Goal: Transaction & Acquisition: Purchase product/service

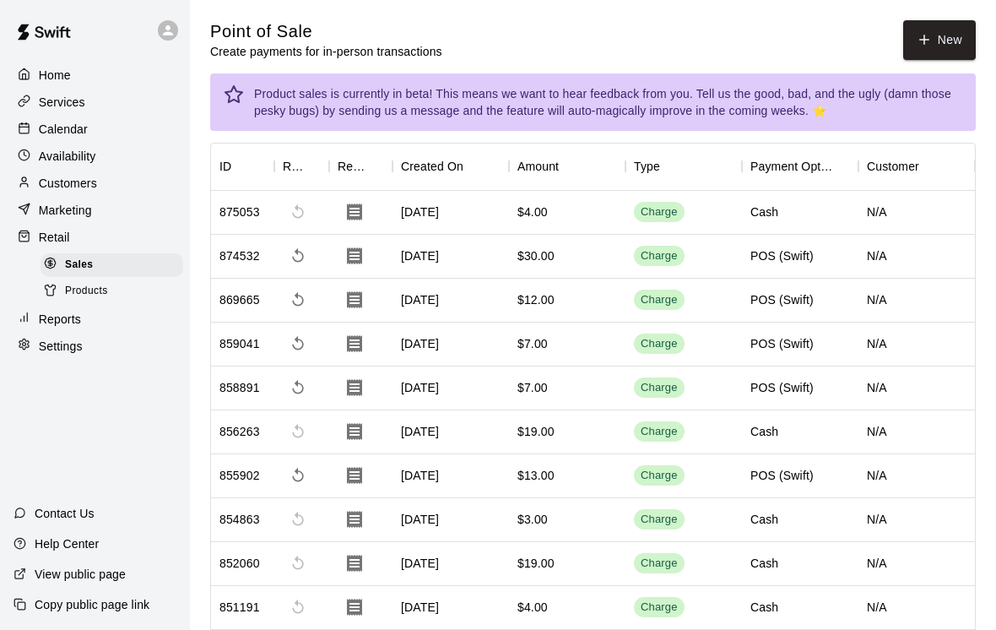
click at [931, 38] on icon "button" at bounding box center [924, 39] width 15 height 15
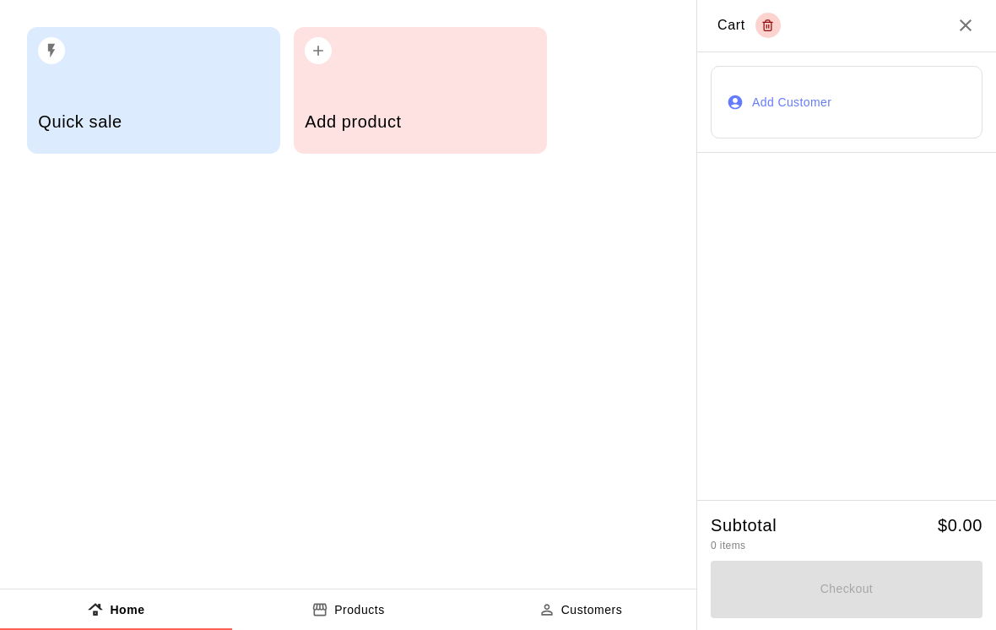
click at [480, 85] on div "Add product" at bounding box center [420, 90] width 253 height 127
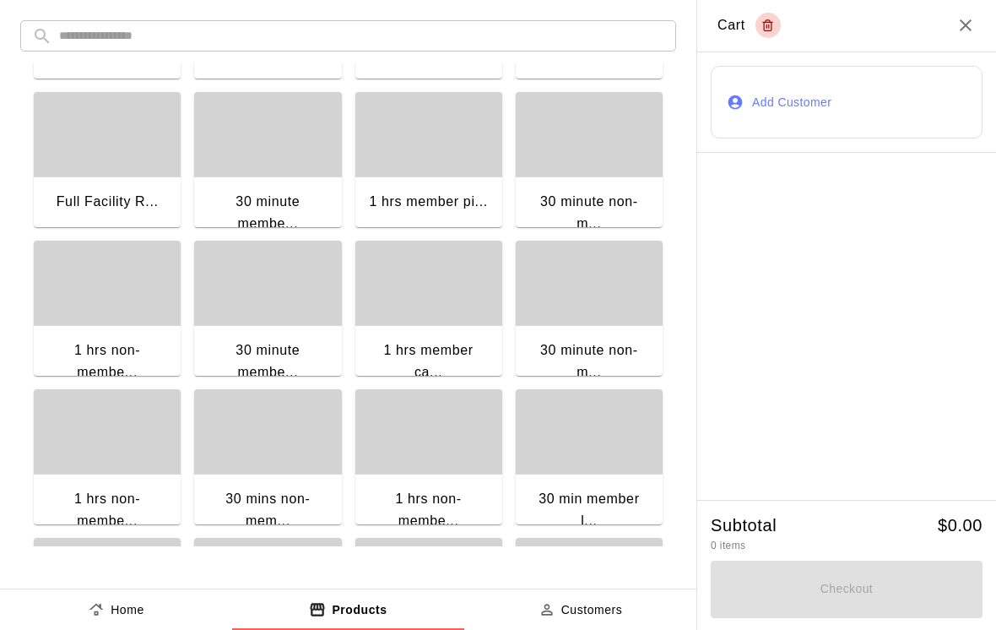
scroll to position [138, 0]
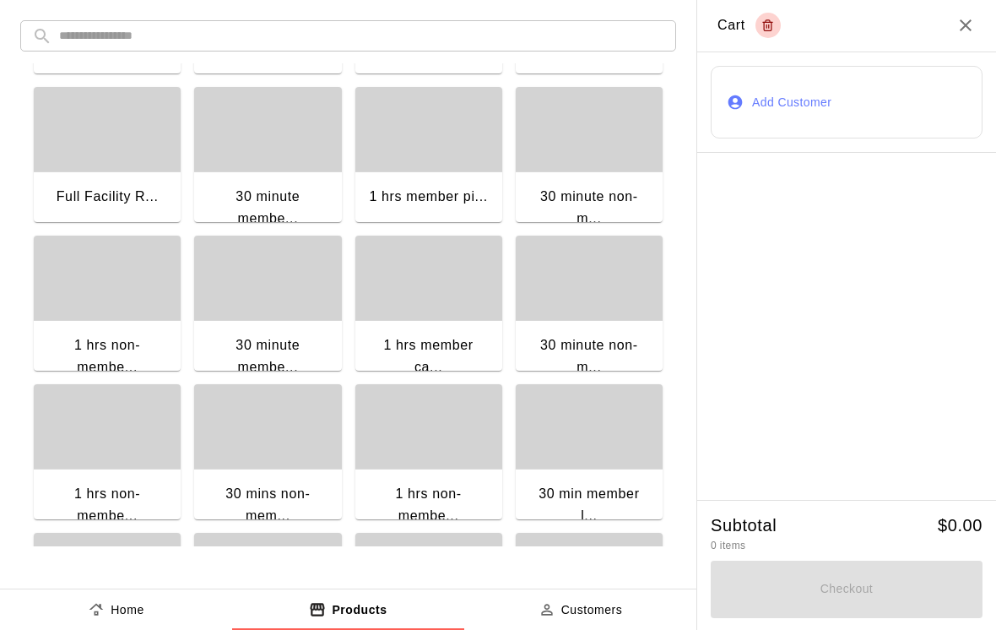
click at [133, 322] on div "1 hrs non-membe..." at bounding box center [107, 358] width 147 height 76
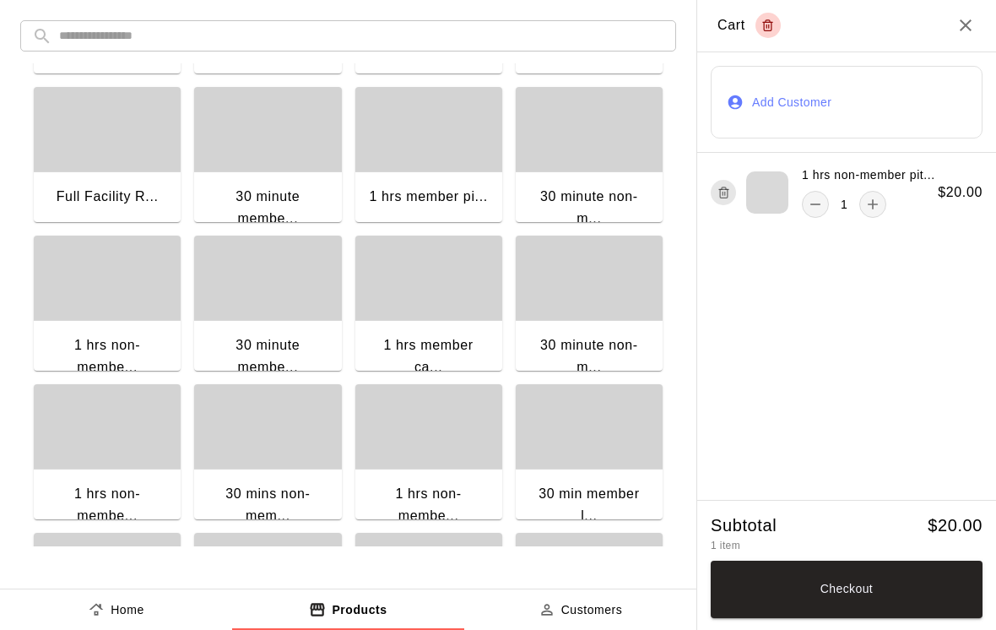
click at [724, 193] on icon "button" at bounding box center [724, 192] width 13 height 20
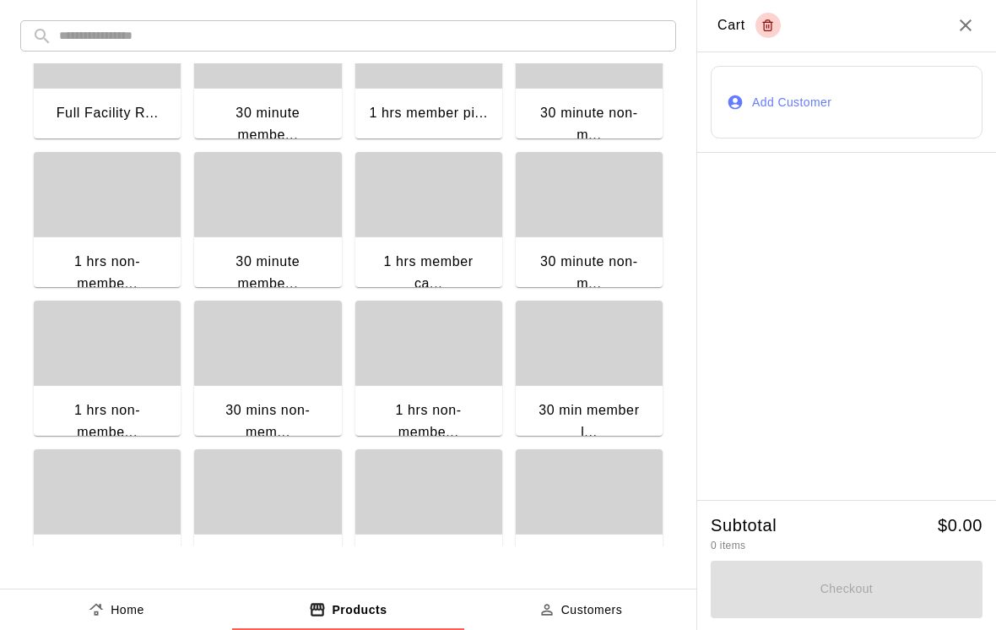
scroll to position [233, 0]
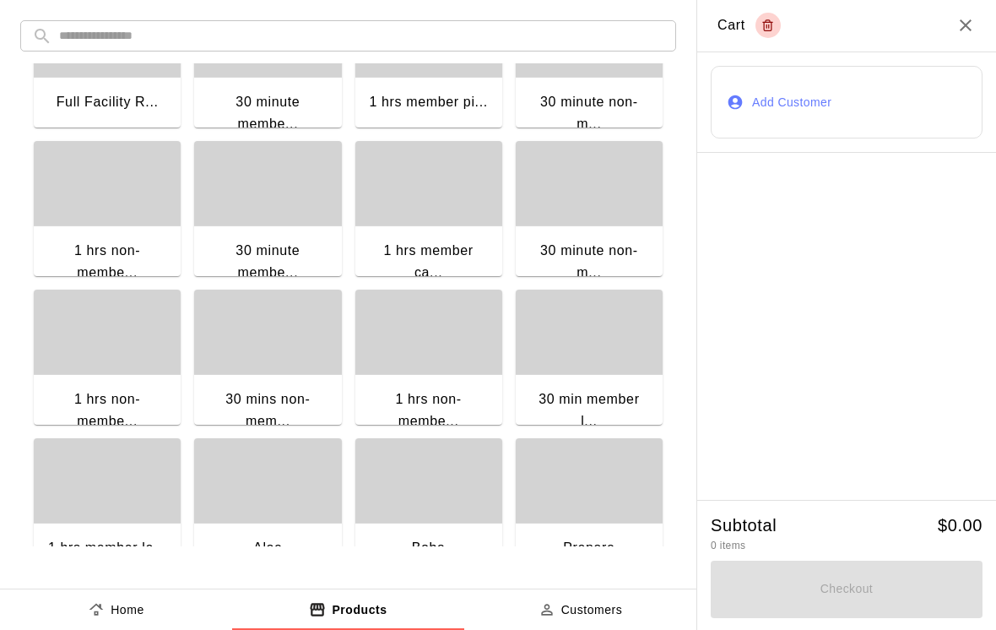
click at [456, 258] on div "1 hrs member ca..." at bounding box center [429, 261] width 120 height 43
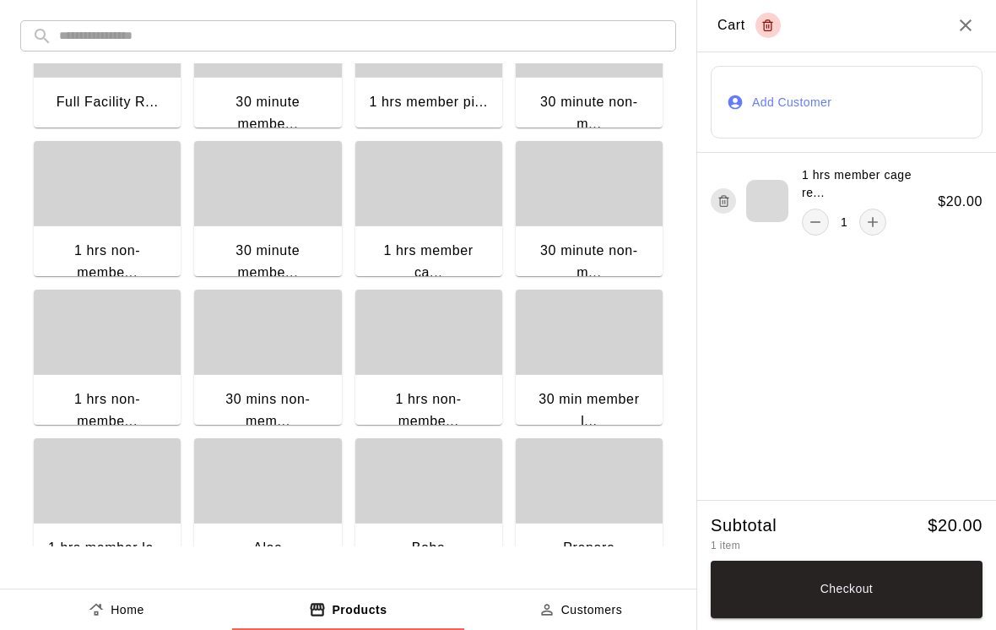
click at [719, 207] on icon "button" at bounding box center [724, 201] width 13 height 20
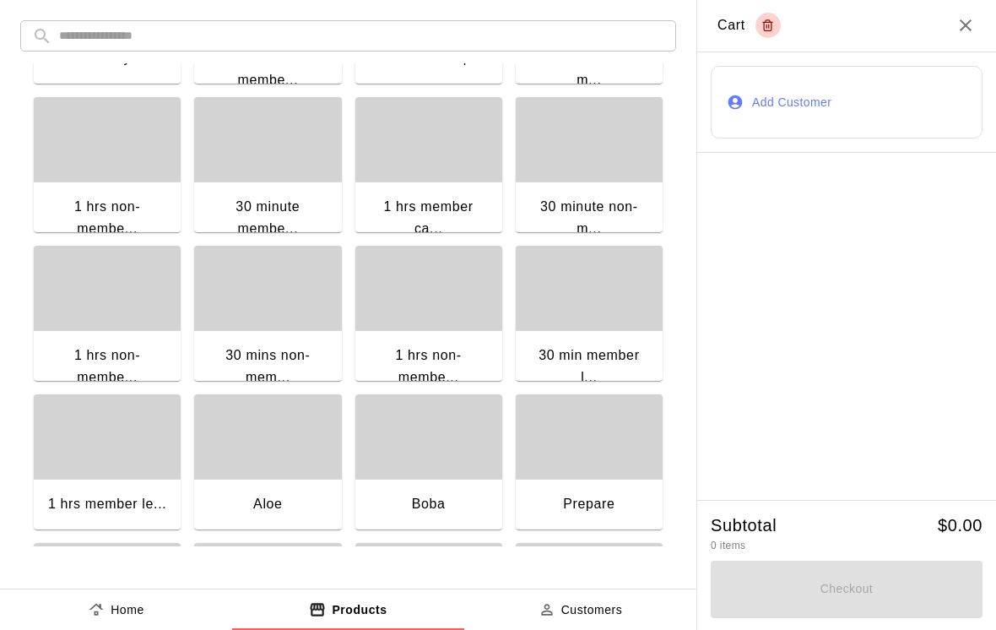
scroll to position [284, 0]
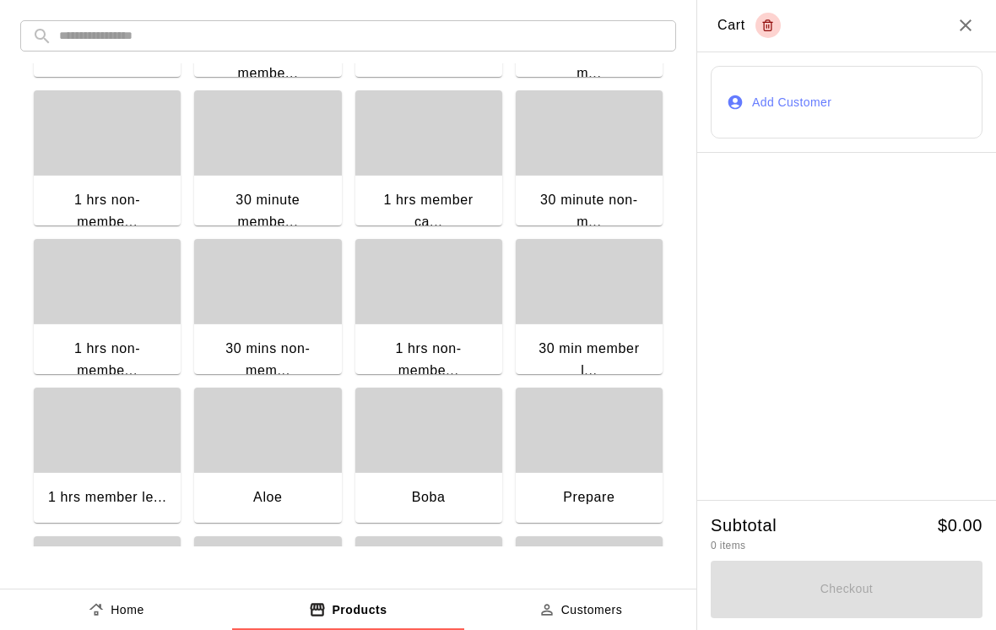
click at [143, 349] on div "1 hrs non-membe..." at bounding box center [107, 359] width 120 height 43
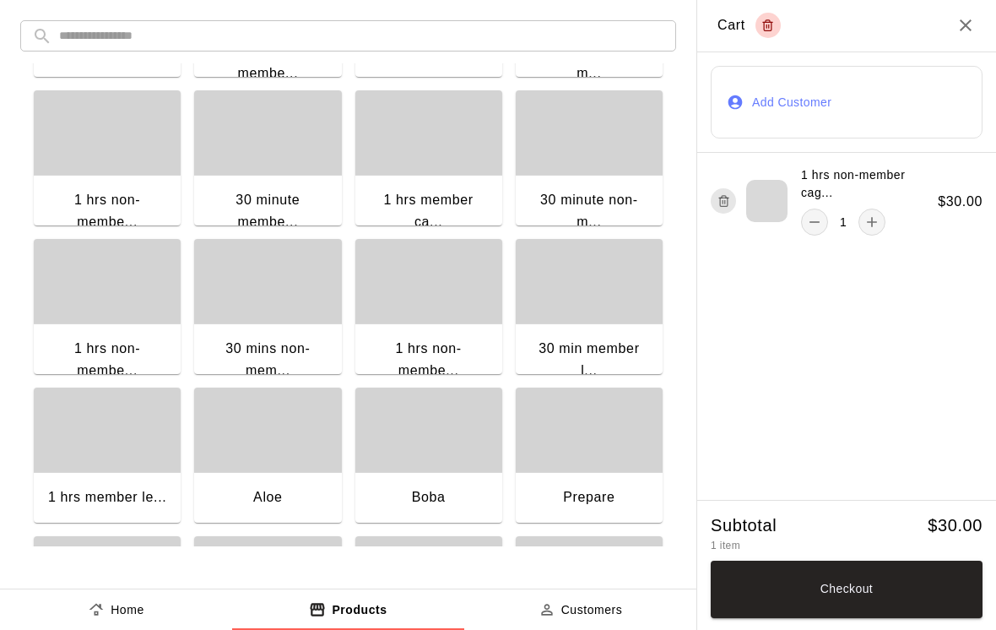
click at [946, 206] on h6 "$ 30.00" at bounding box center [960, 202] width 45 height 22
click at [941, 176] on div "1 hrs non-member cag... 1 $ 30.00" at bounding box center [846, 201] width 299 height 96
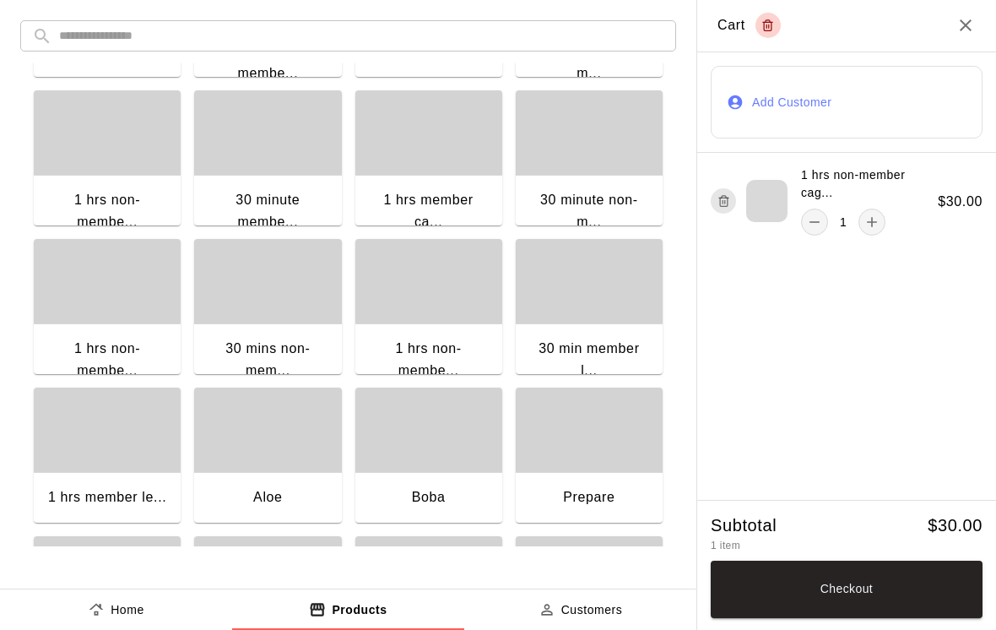
click at [724, 201] on icon "button" at bounding box center [724, 201] width 13 height 20
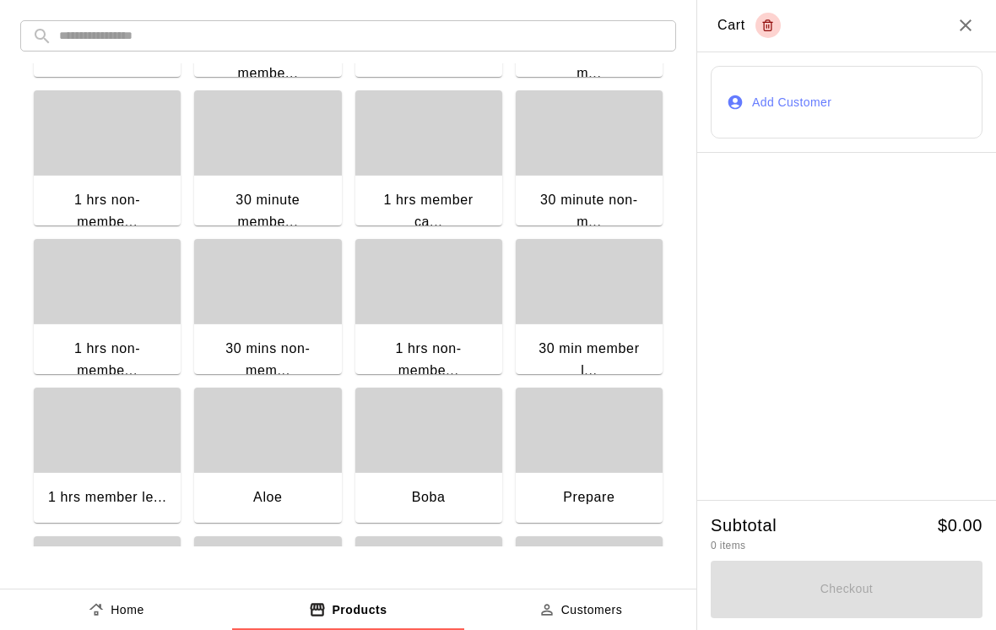
click at [963, 23] on icon "Close" at bounding box center [966, 25] width 12 height 12
